Goal: Information Seeking & Learning: Learn about a topic

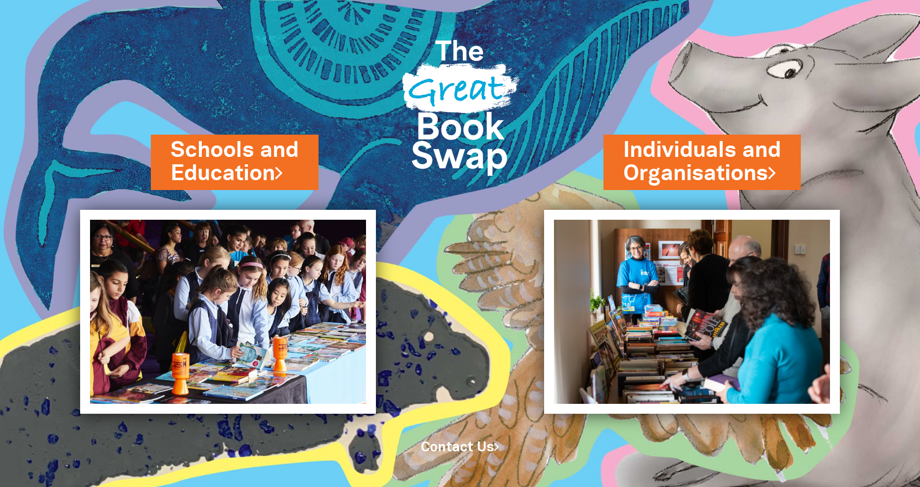
click at [264, 158] on link "Schools and Education" at bounding box center [235, 162] width 128 height 53
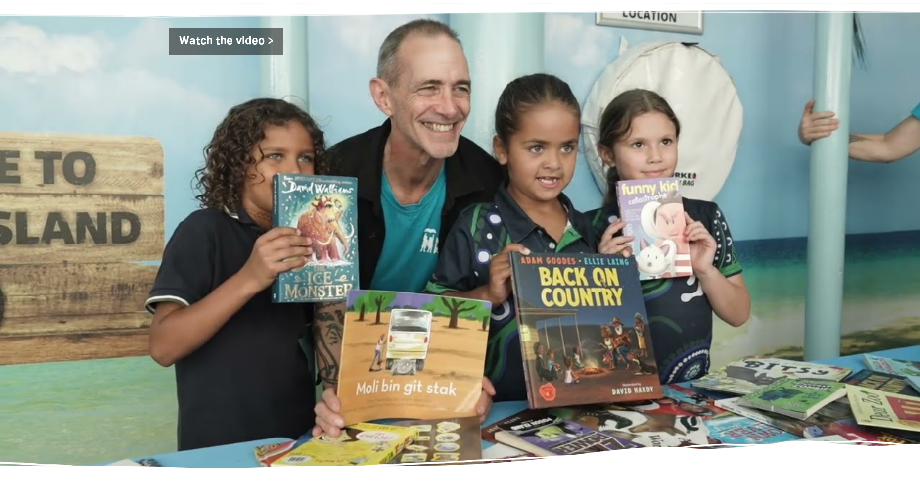
scroll to position [1619, 0]
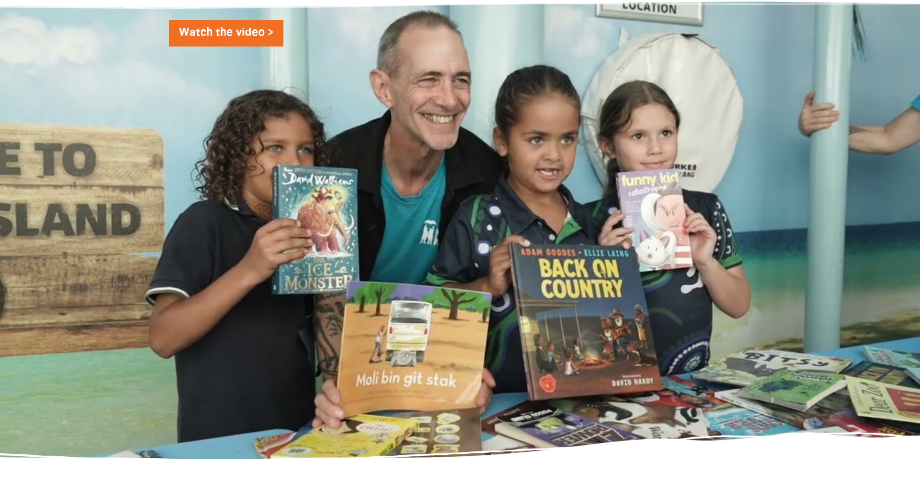
click at [256, 32] on link "Watch the video >" at bounding box center [226, 33] width 114 height 27
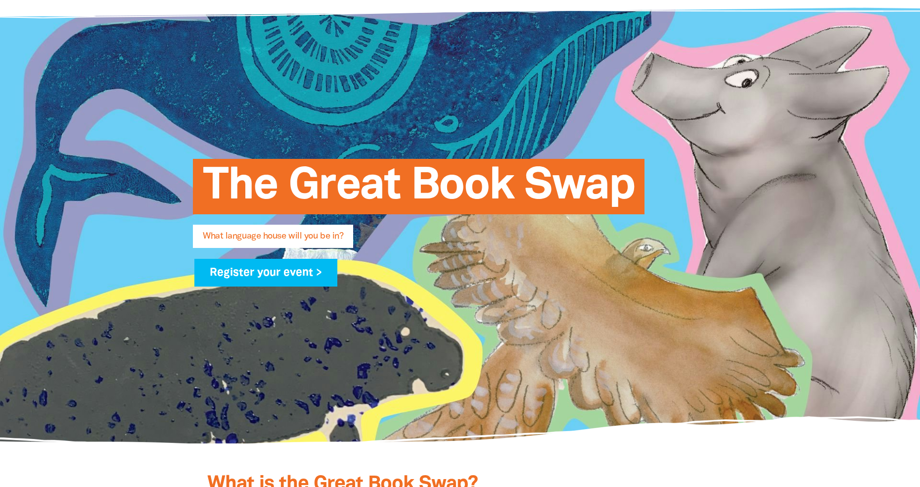
scroll to position [0, 0]
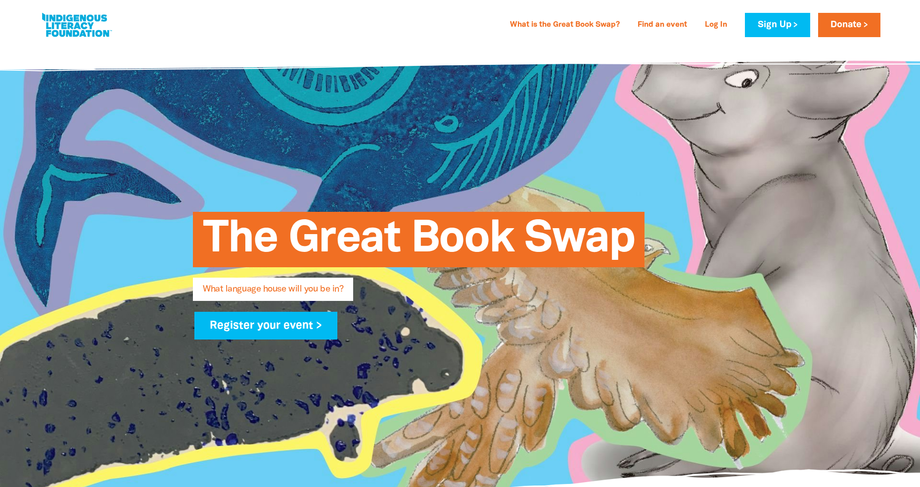
click at [533, 25] on link "What is the Great Book Swap?" at bounding box center [565, 25] width 122 height 16
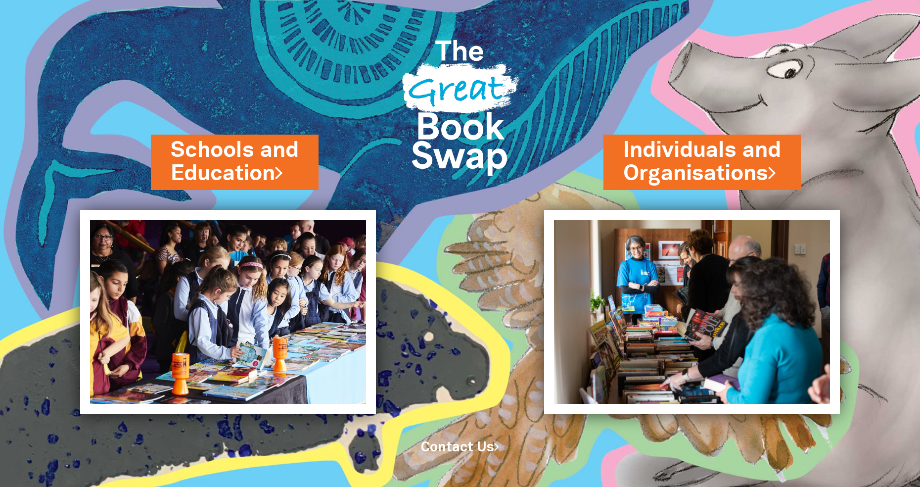
click at [829, 252] on img at bounding box center [692, 312] width 296 height 204
